Goal: Task Accomplishment & Management: Manage account settings

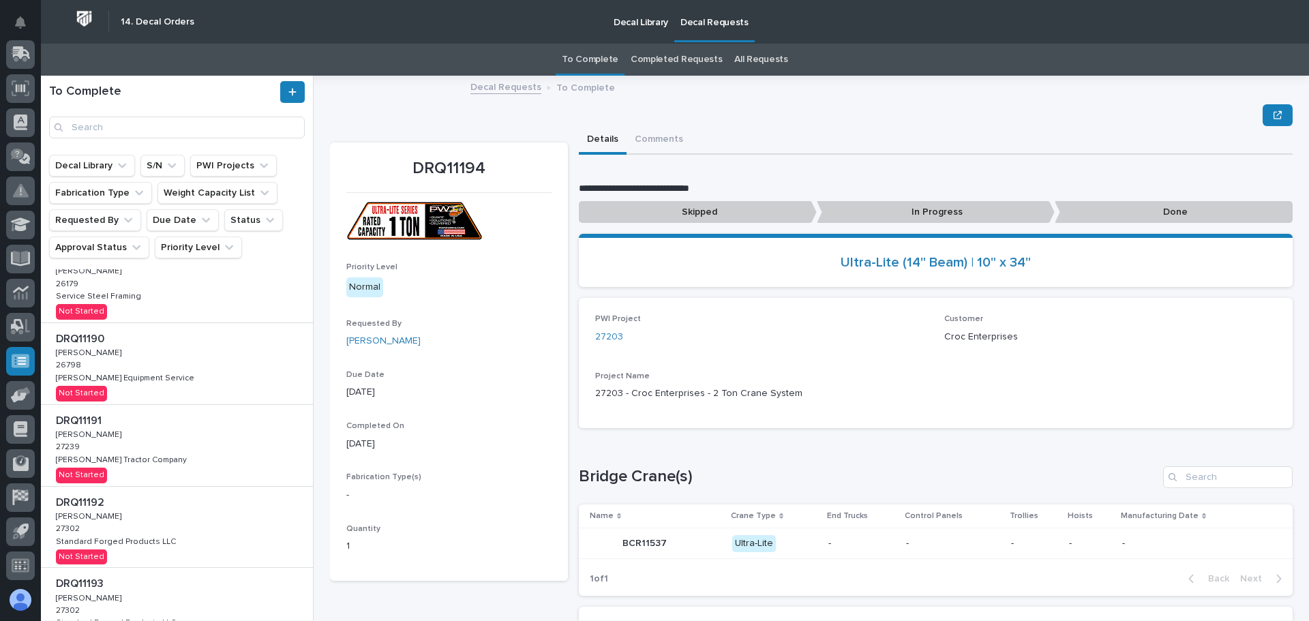
scroll to position [511, 0]
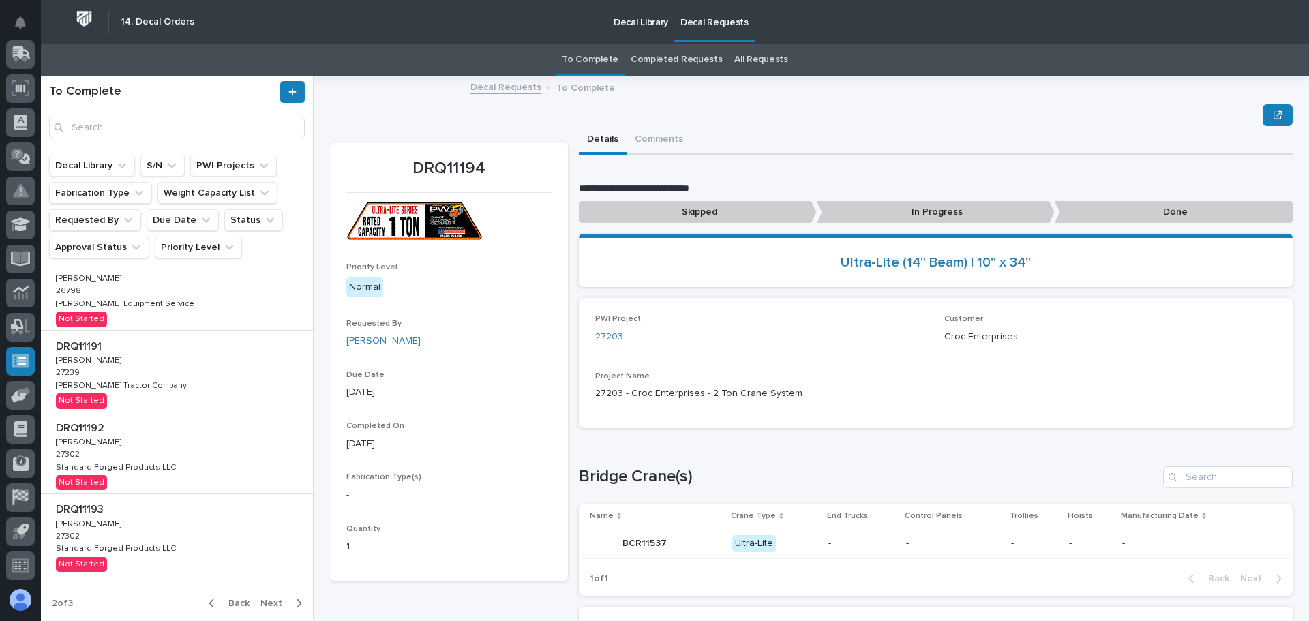
click at [228, 602] on span "Back" at bounding box center [234, 603] width 29 height 12
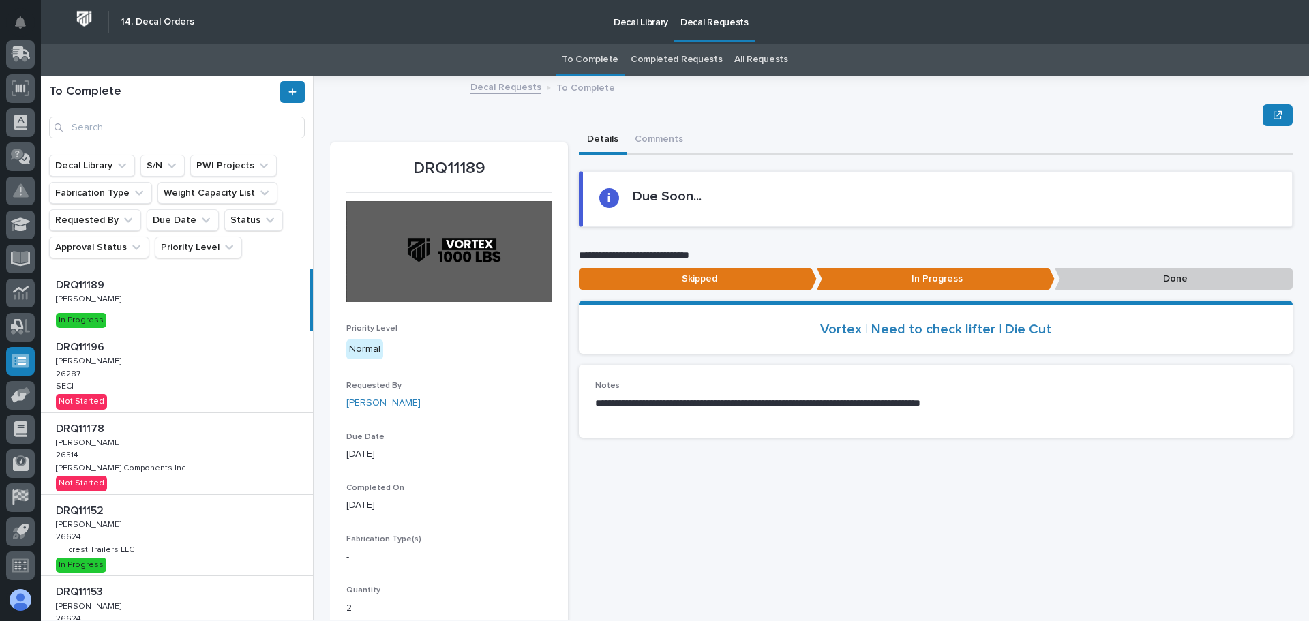
click at [157, 386] on div "DRQ11196 DRQ11196 [PERSON_NAME] [PERSON_NAME] 26287 26287 SECI SECI Not Started" at bounding box center [177, 371] width 272 height 81
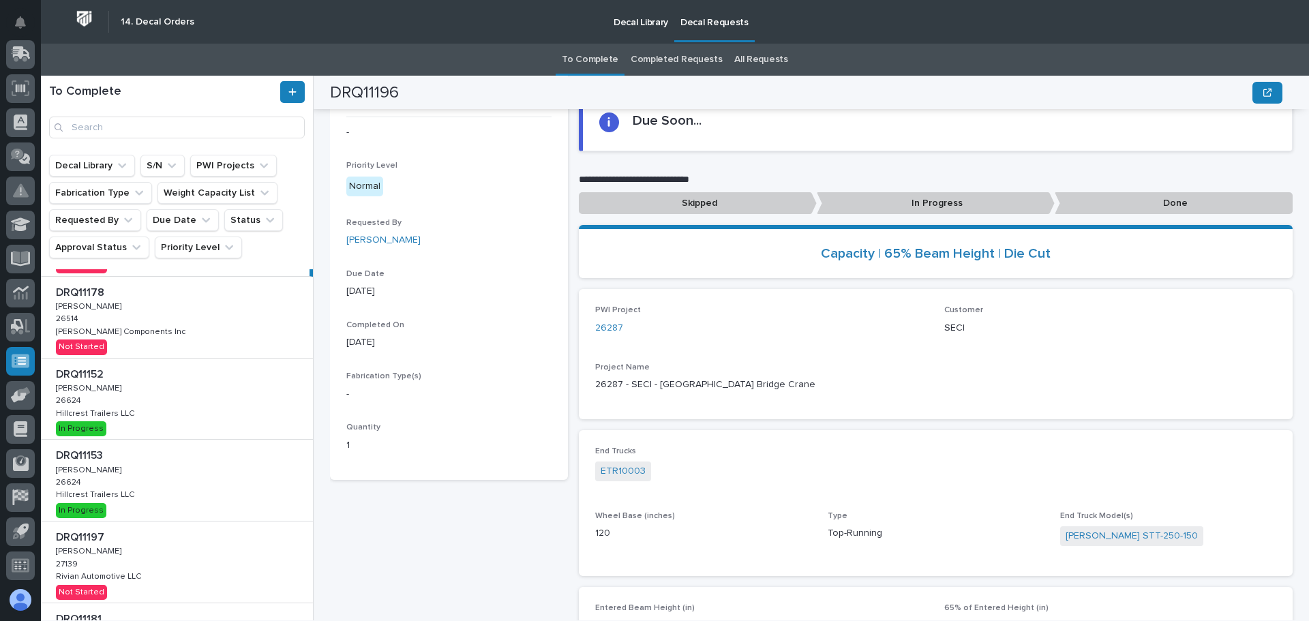
scroll to position [7, 0]
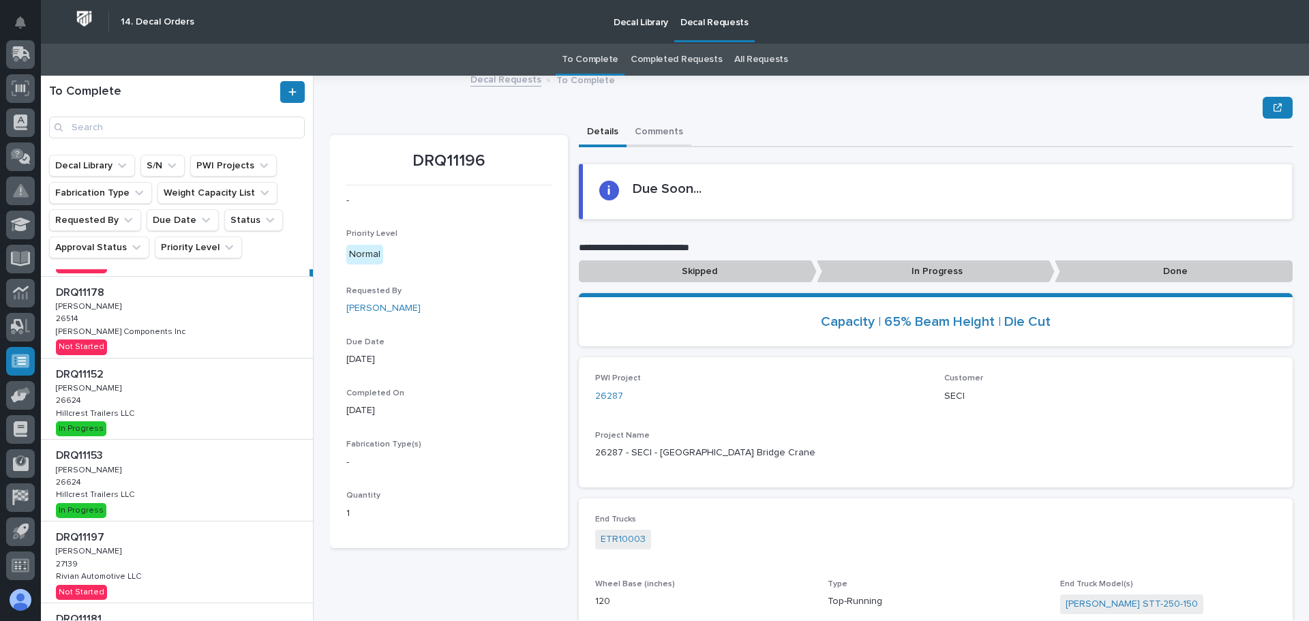
click at [669, 134] on button "Comments" at bounding box center [658, 133] width 65 height 29
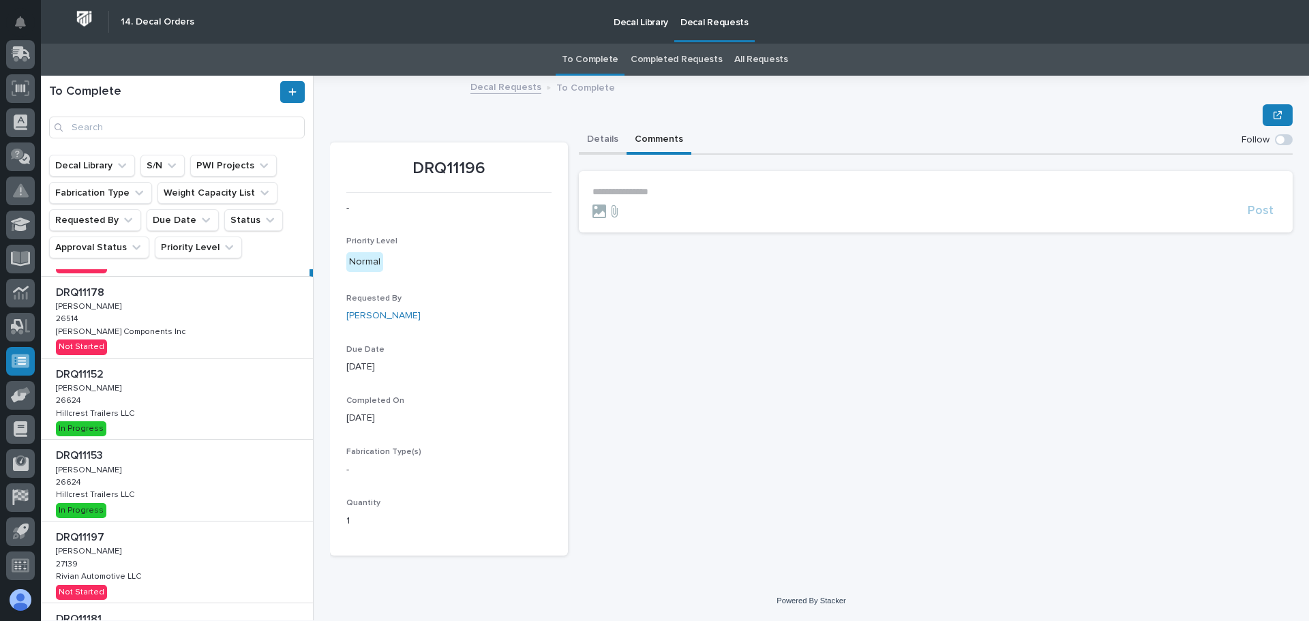
click at [592, 140] on button "Details" at bounding box center [603, 140] width 48 height 29
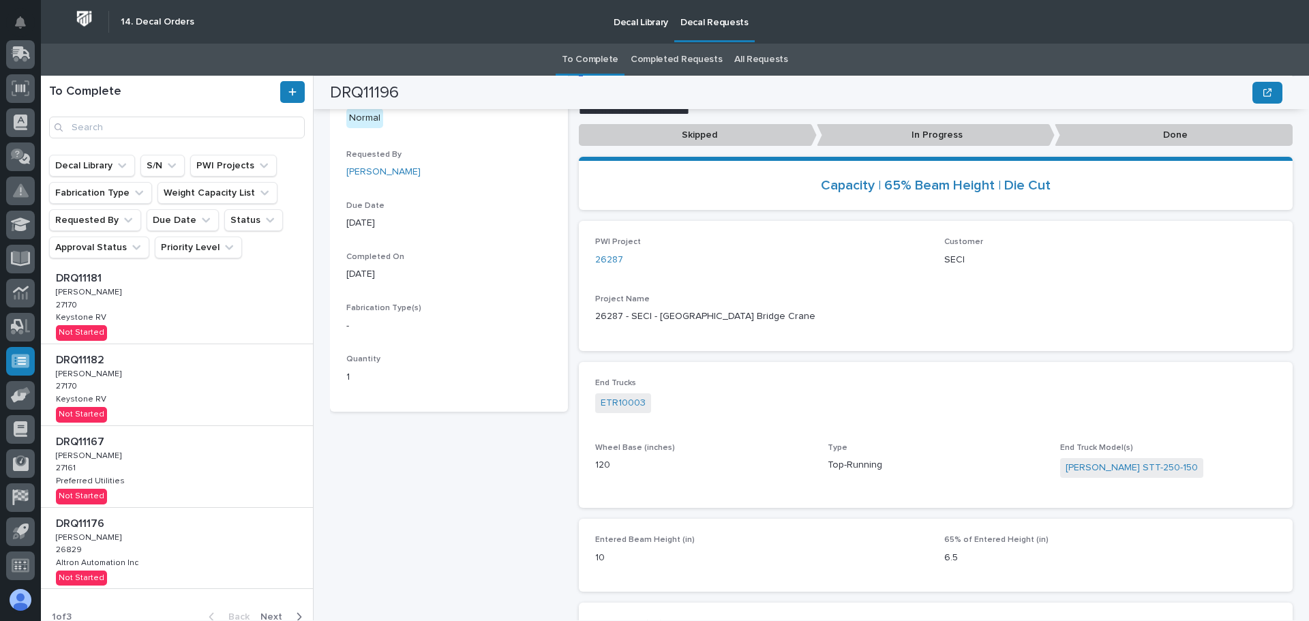
scroll to position [492, 0]
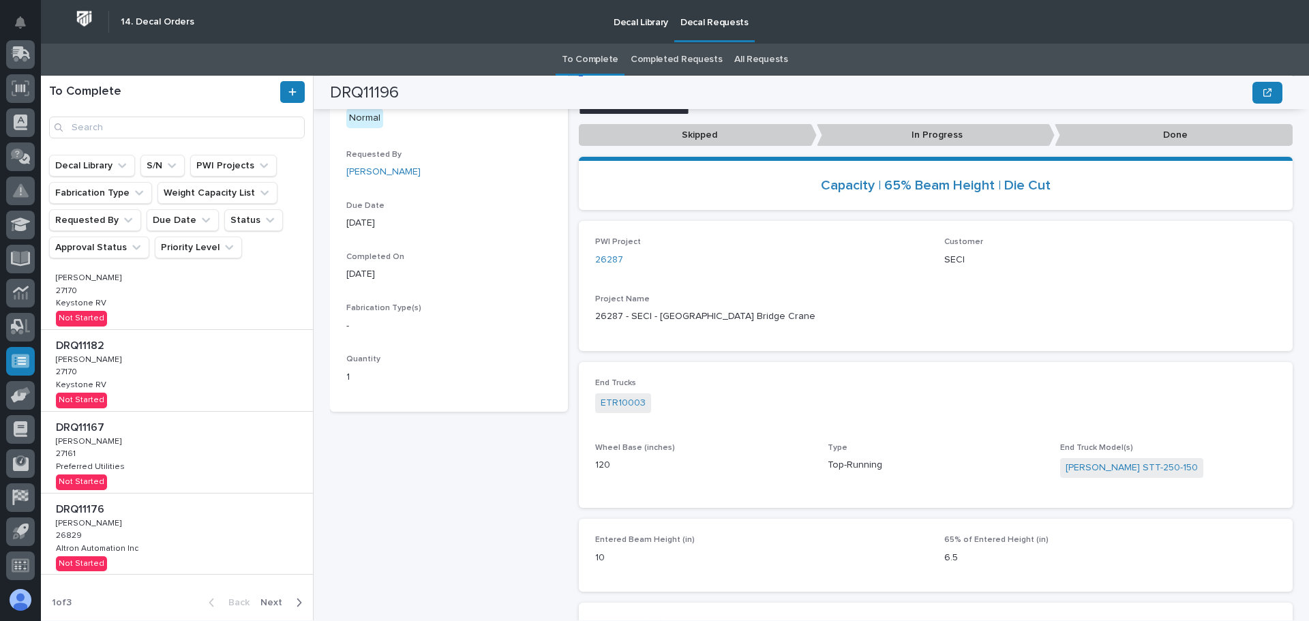
drag, startPoint x: 259, startPoint y: 602, endPoint x: 258, endPoint y: 583, distance: 19.1
click at [260, 602] on span "Next" at bounding box center [275, 602] width 30 height 12
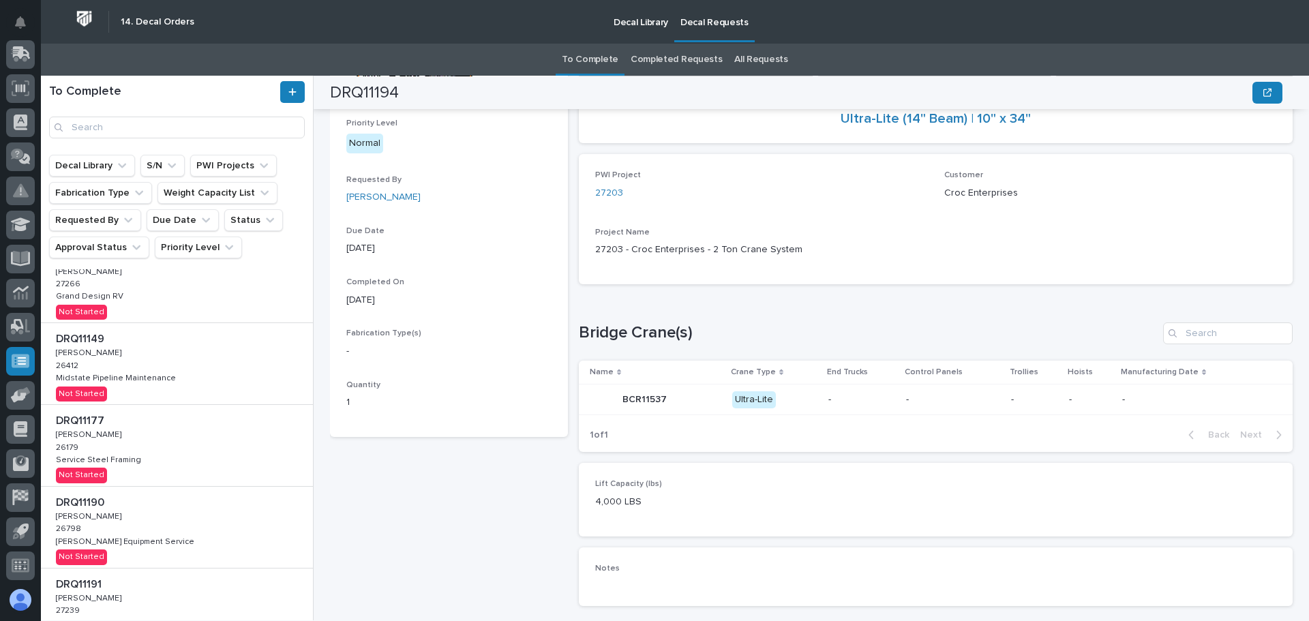
scroll to position [511, 0]
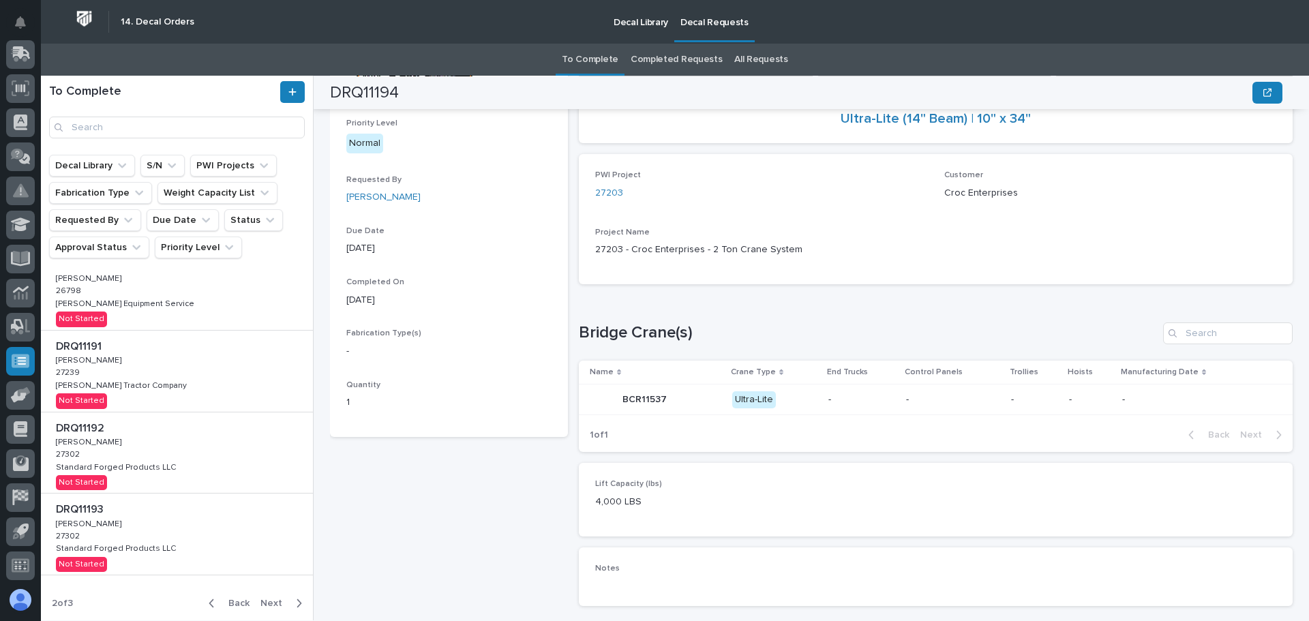
click at [232, 600] on span "Back" at bounding box center [234, 603] width 29 height 12
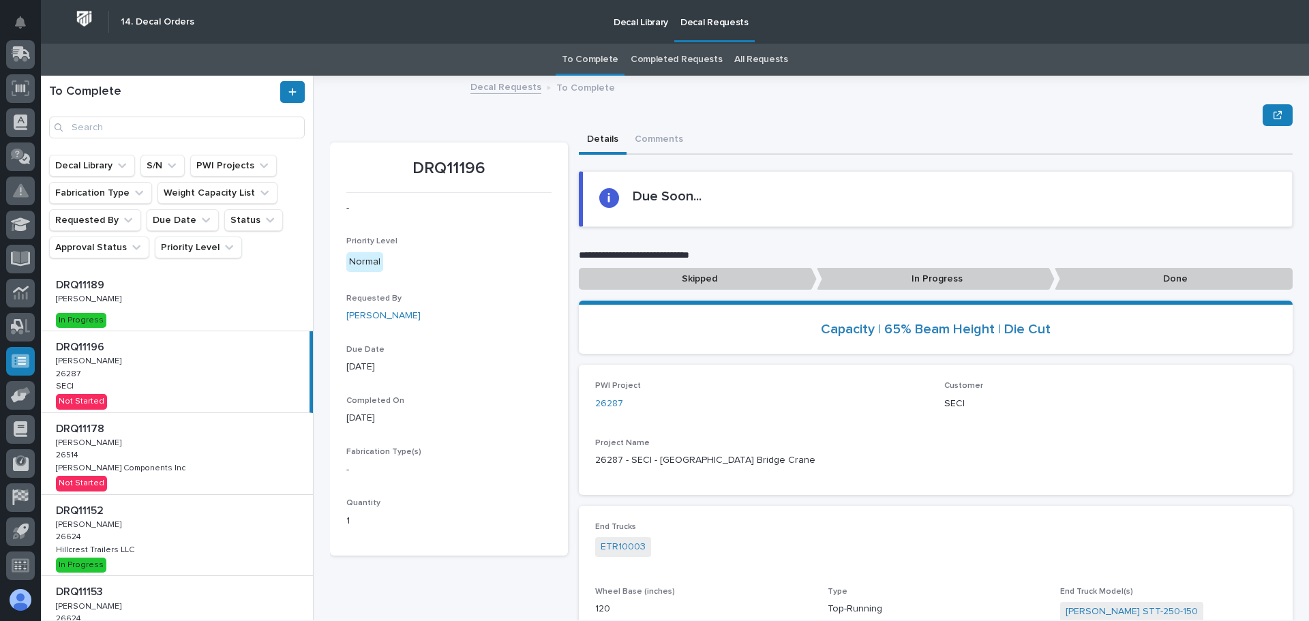
click at [665, 61] on link "Completed Requests" at bounding box center [676, 60] width 91 height 32
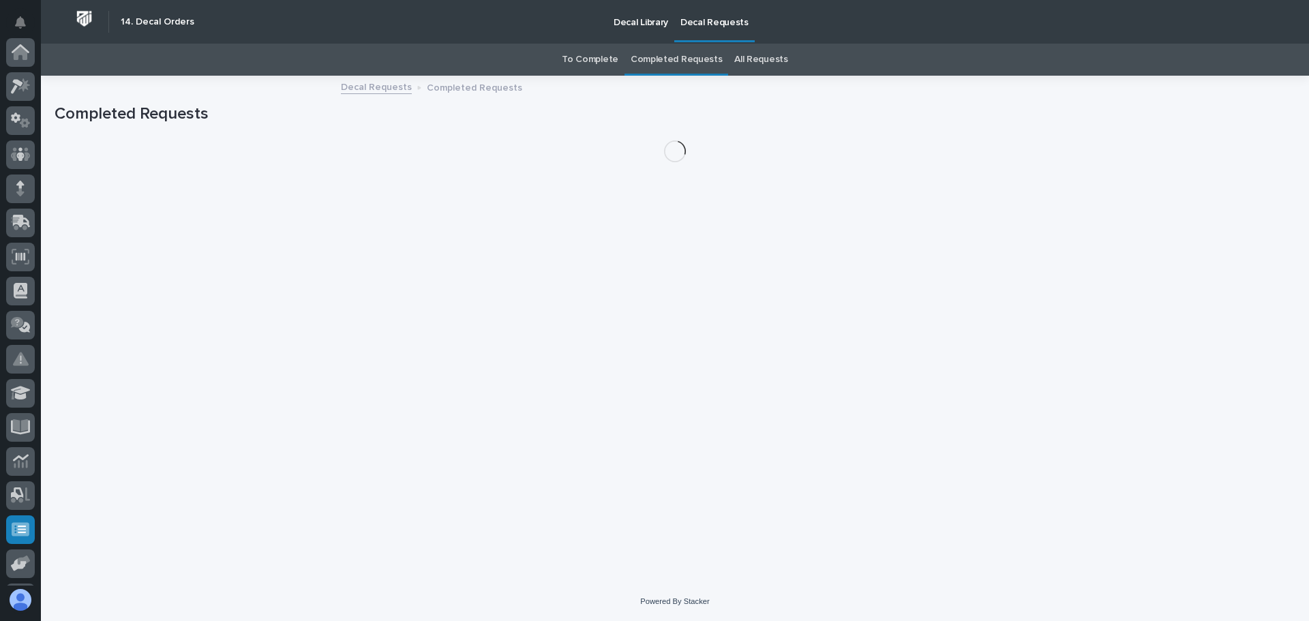
scroll to position [168, 0]
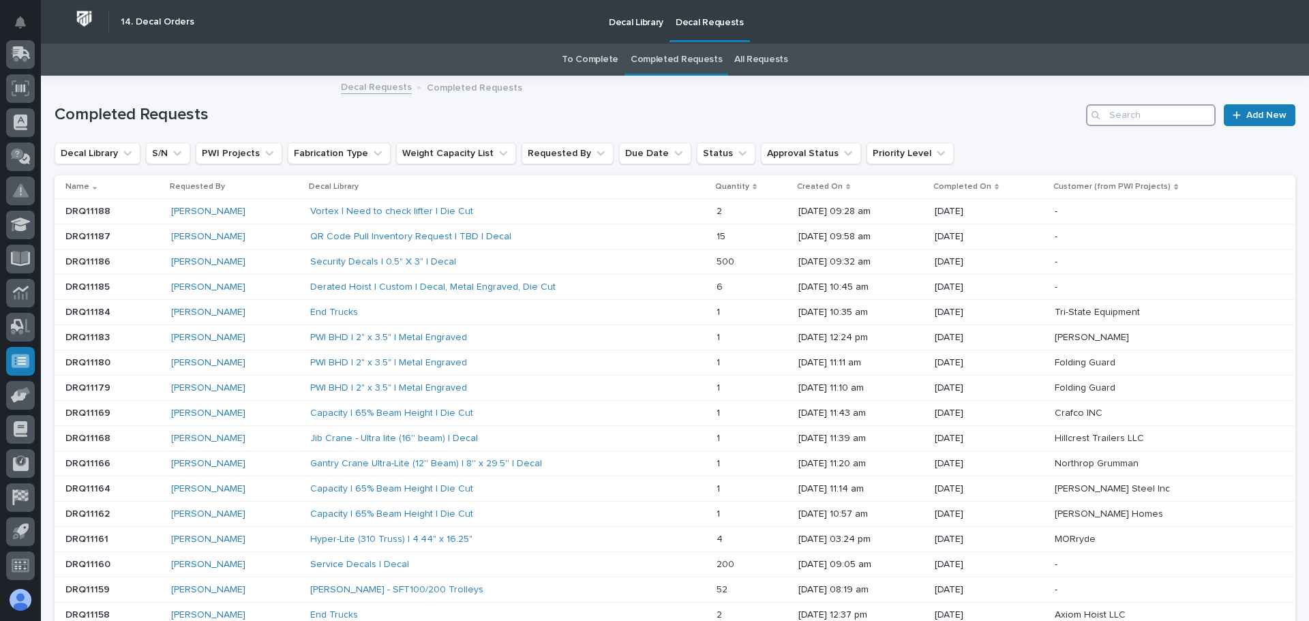
click at [1158, 115] on input "Search" at bounding box center [1151, 115] width 130 height 22
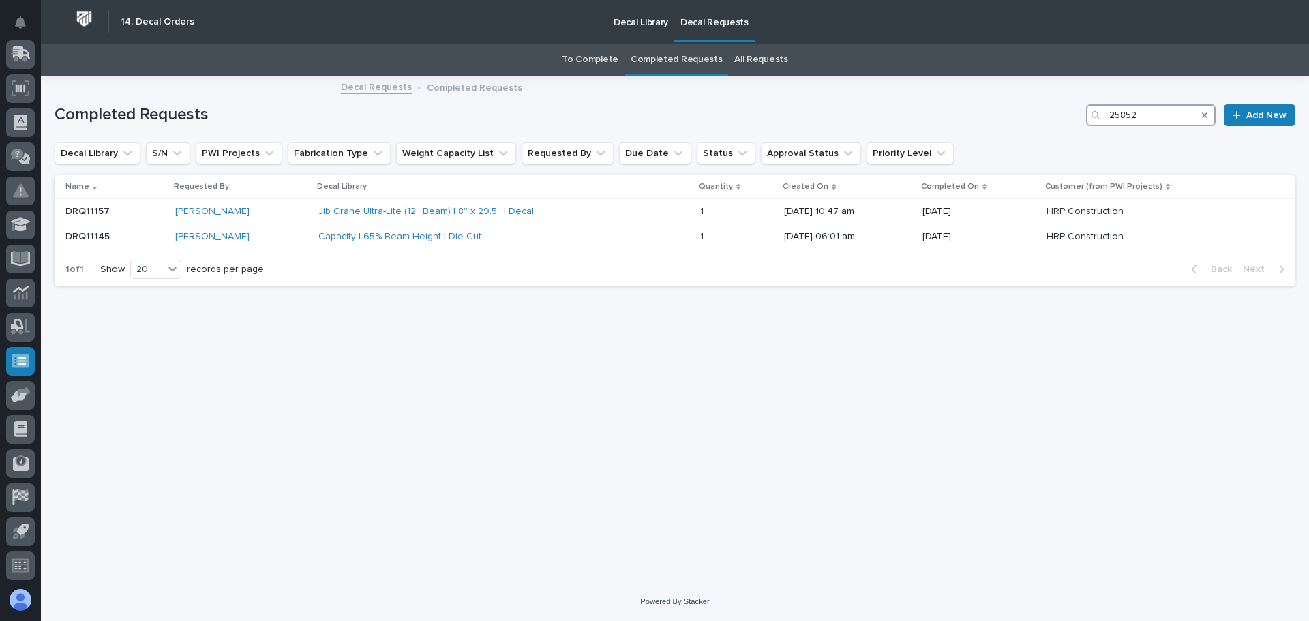
type input "25852"
click at [594, 61] on link "To Complete" at bounding box center [590, 60] width 57 height 32
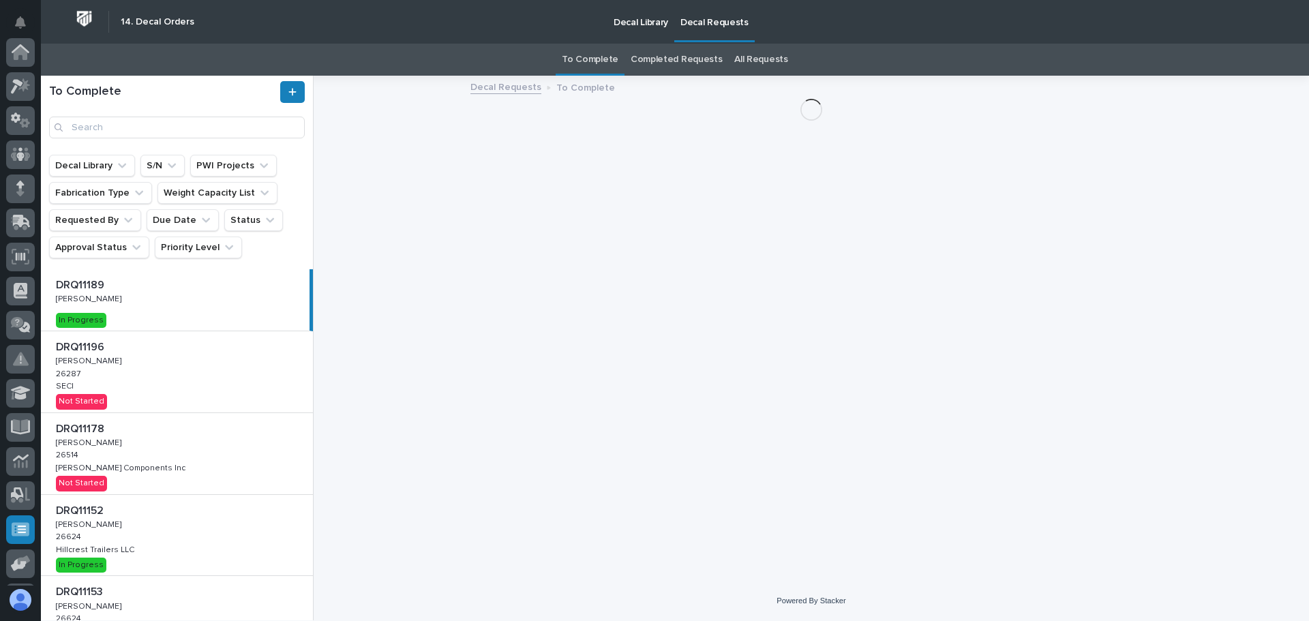
scroll to position [168, 0]
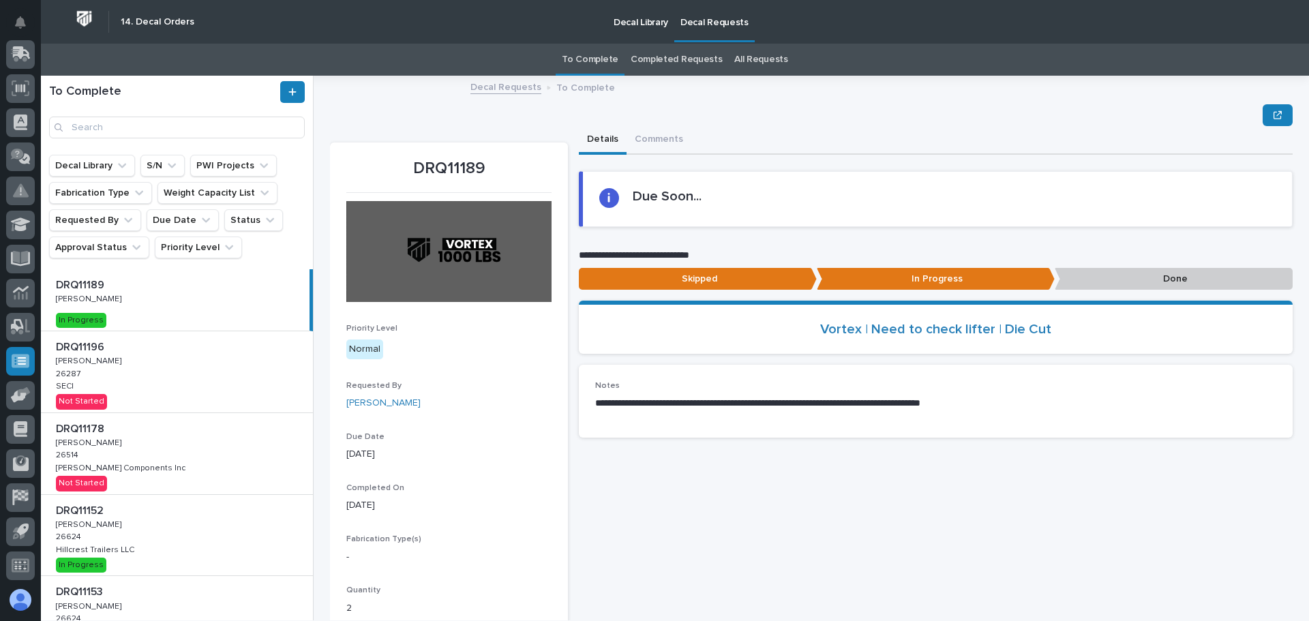
click at [134, 388] on div "DRQ11196 DRQ11196 [PERSON_NAME] [PERSON_NAME] 26287 26287 SECI SECI Not Started" at bounding box center [177, 371] width 272 height 81
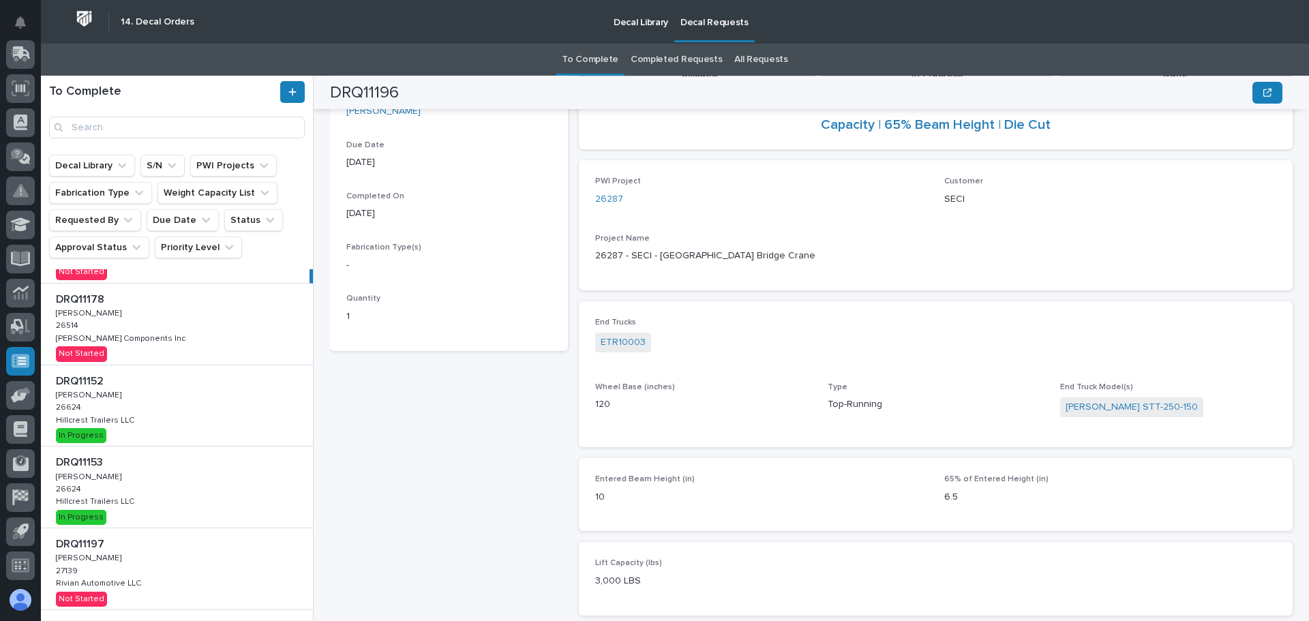
scroll to position [136, 0]
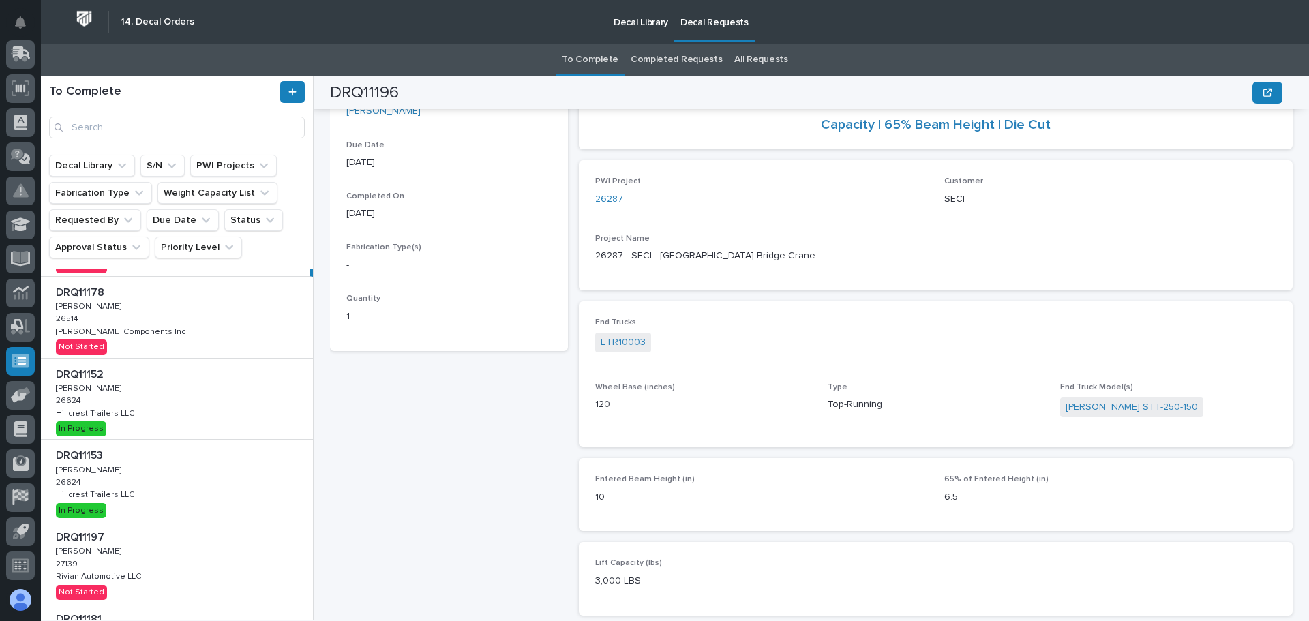
click at [237, 384] on div "DRQ11152 DRQ11152 [PERSON_NAME] [PERSON_NAME] 26624 26624 Hillcrest Trailers LL…" at bounding box center [177, 399] width 272 height 81
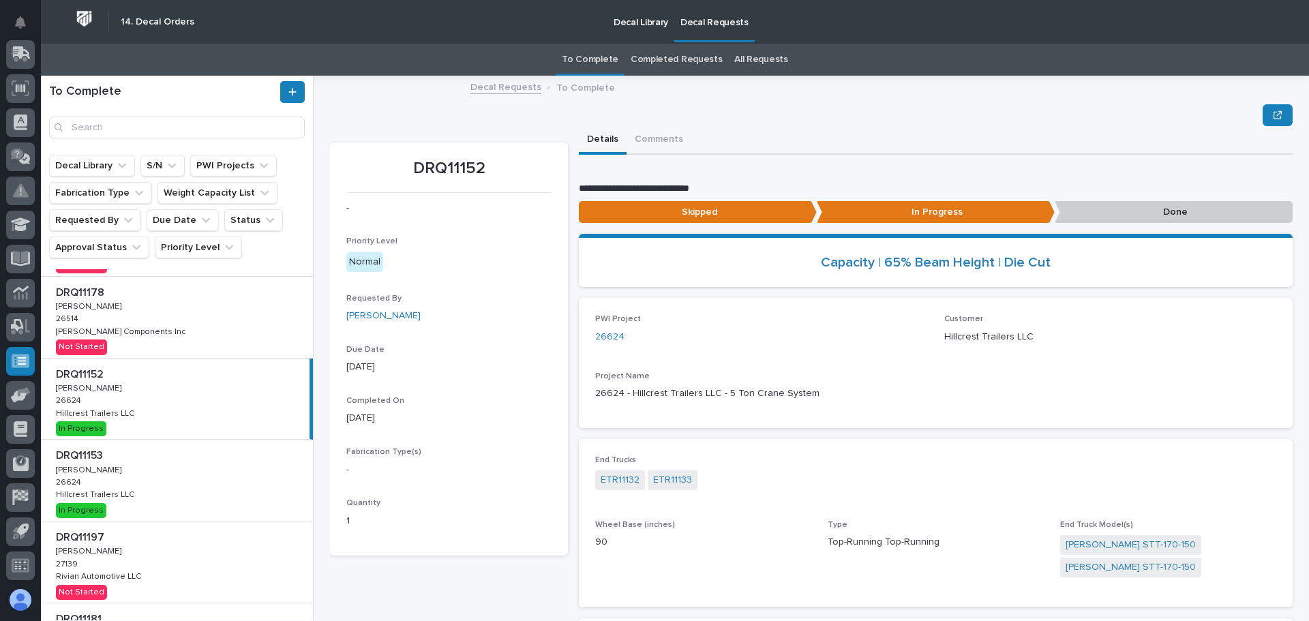
click at [1127, 207] on p "Done" at bounding box center [1174, 212] width 238 height 22
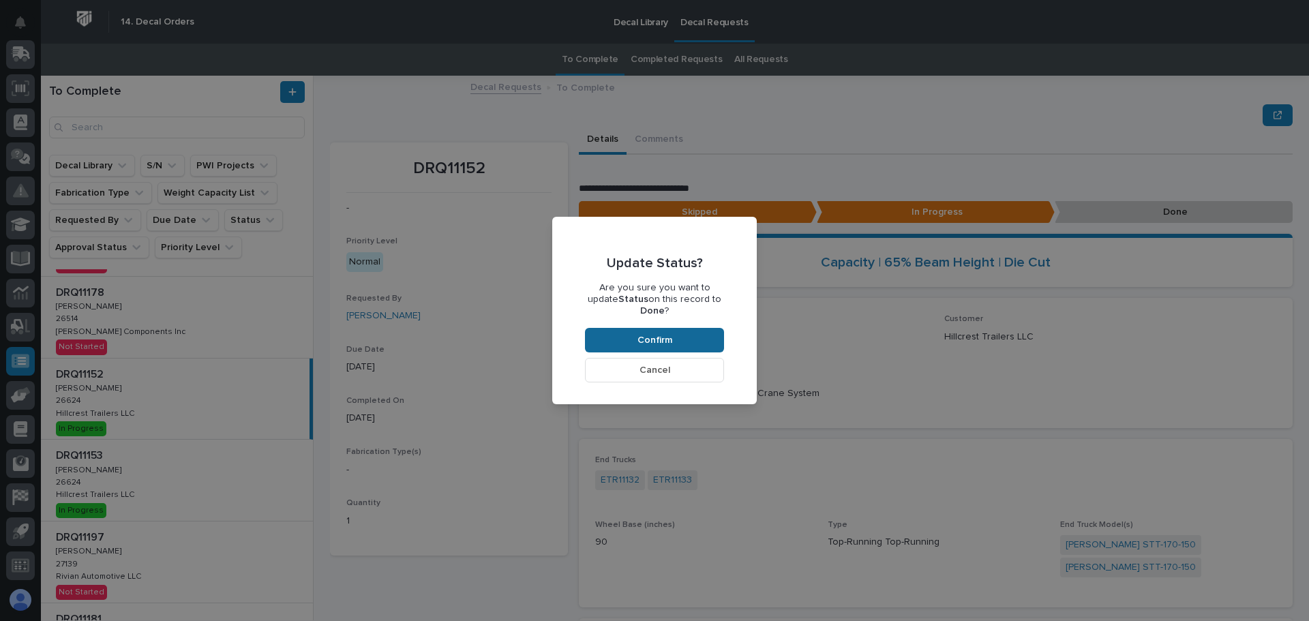
click at [674, 336] on button "Confirm" at bounding box center [654, 340] width 139 height 25
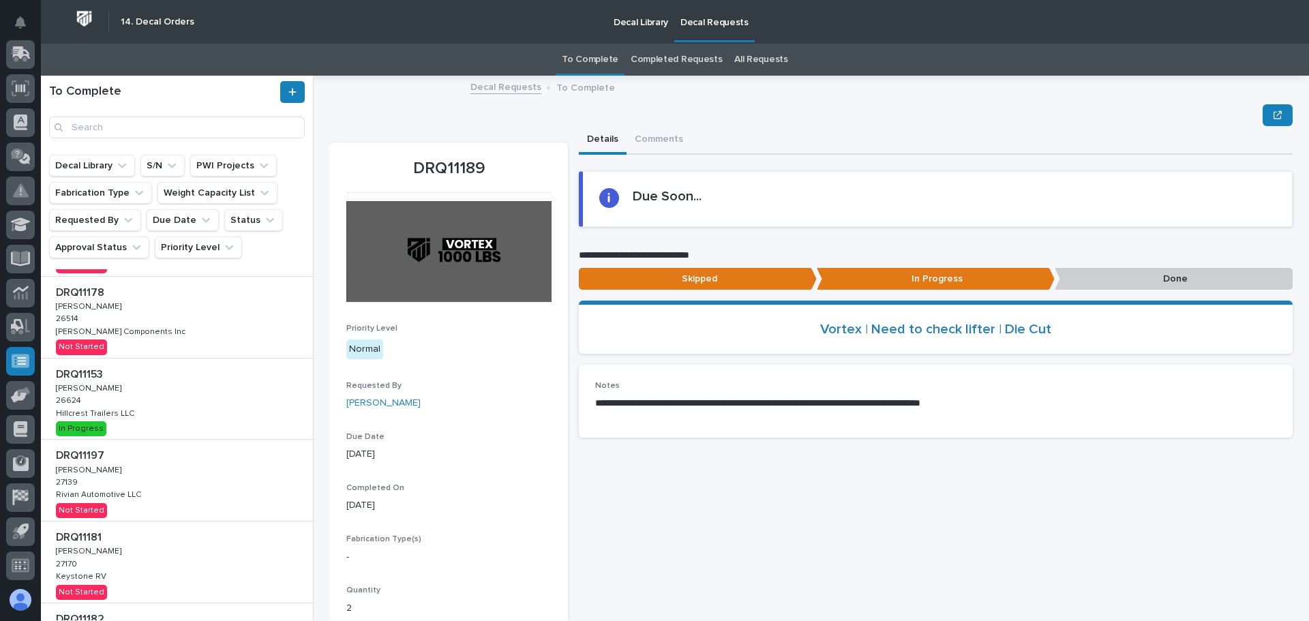
click at [1140, 275] on p "Done" at bounding box center [1174, 279] width 238 height 22
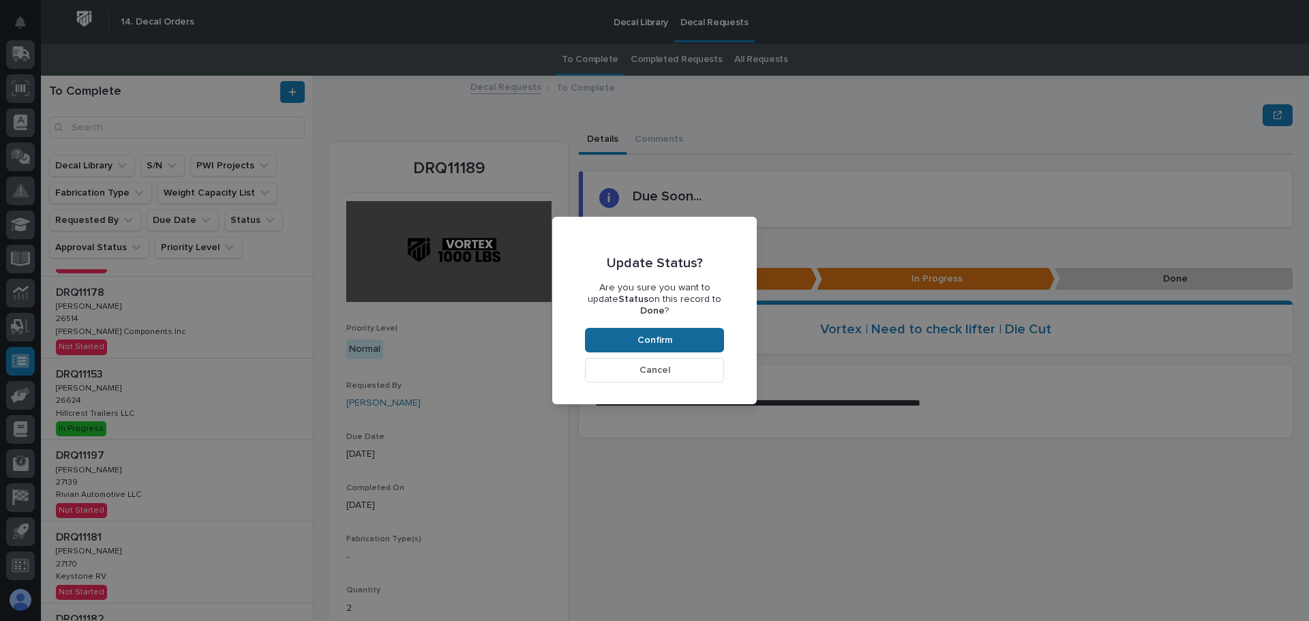
click at [689, 328] on button "Confirm" at bounding box center [654, 340] width 139 height 25
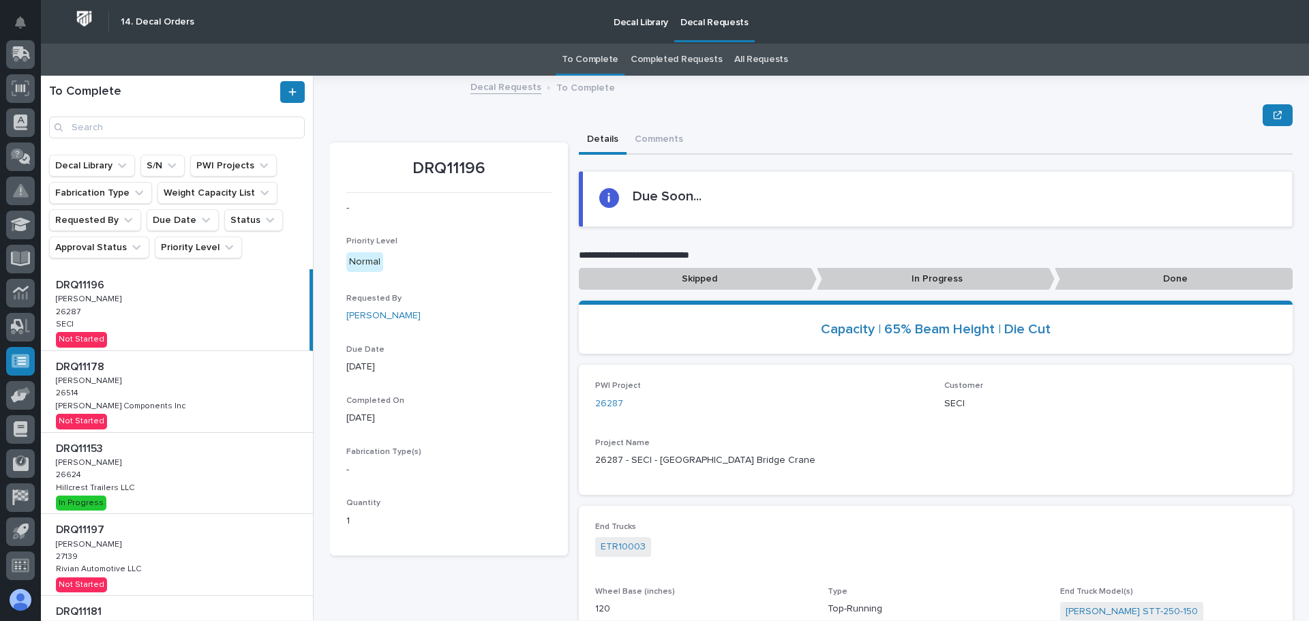
click at [258, 335] on div "DRQ11196 DRQ11196 [PERSON_NAME] [PERSON_NAME] 26287 26287 SECI SECI Not Started" at bounding box center [175, 309] width 269 height 81
click at [1132, 275] on p "Done" at bounding box center [1174, 279] width 238 height 22
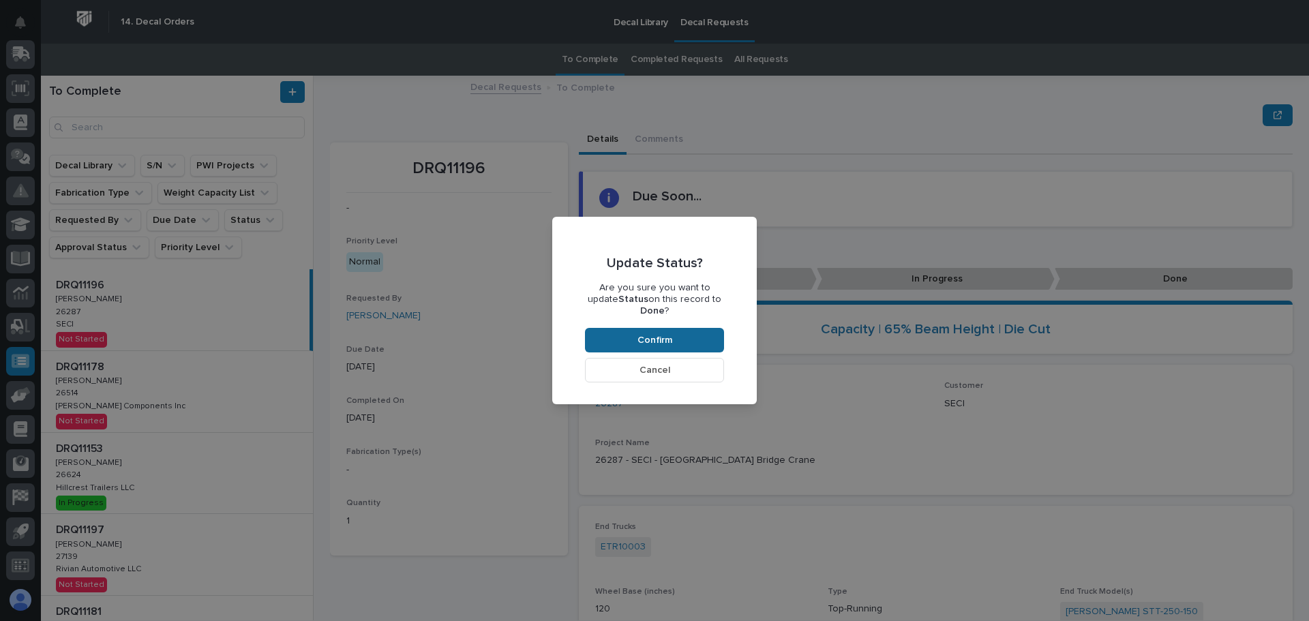
click at [661, 334] on span "Confirm" at bounding box center [654, 340] width 35 height 12
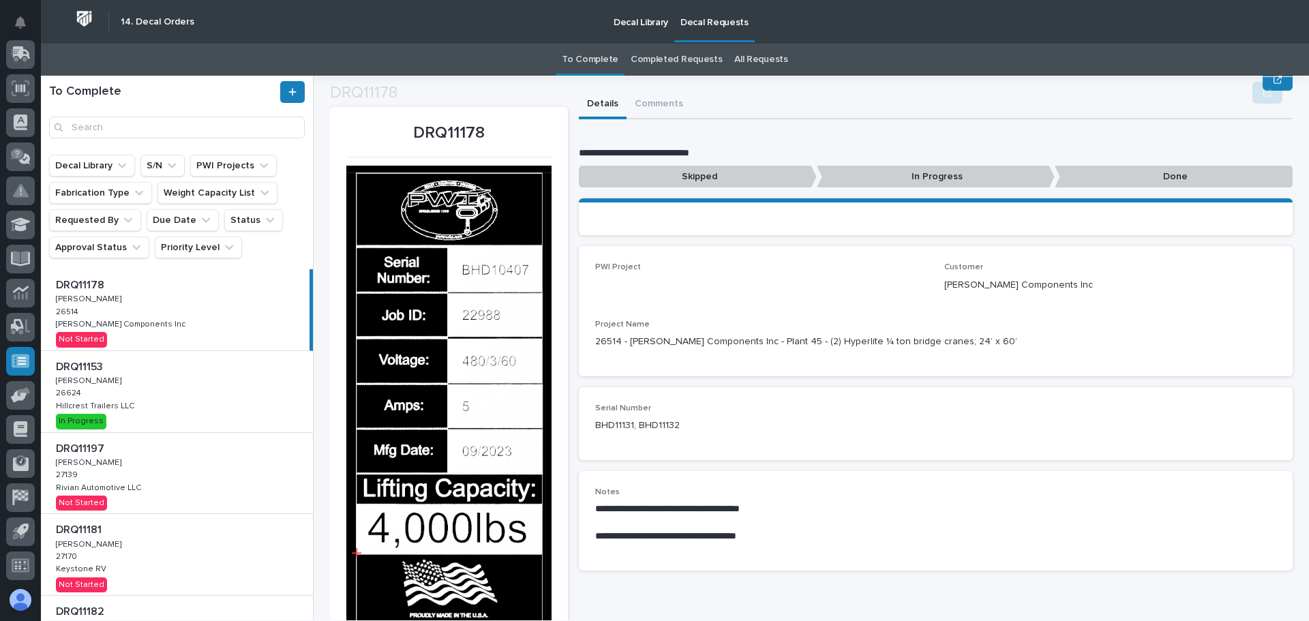
scroll to position [82, 0]
